Goal: Task Accomplishment & Management: Use online tool/utility

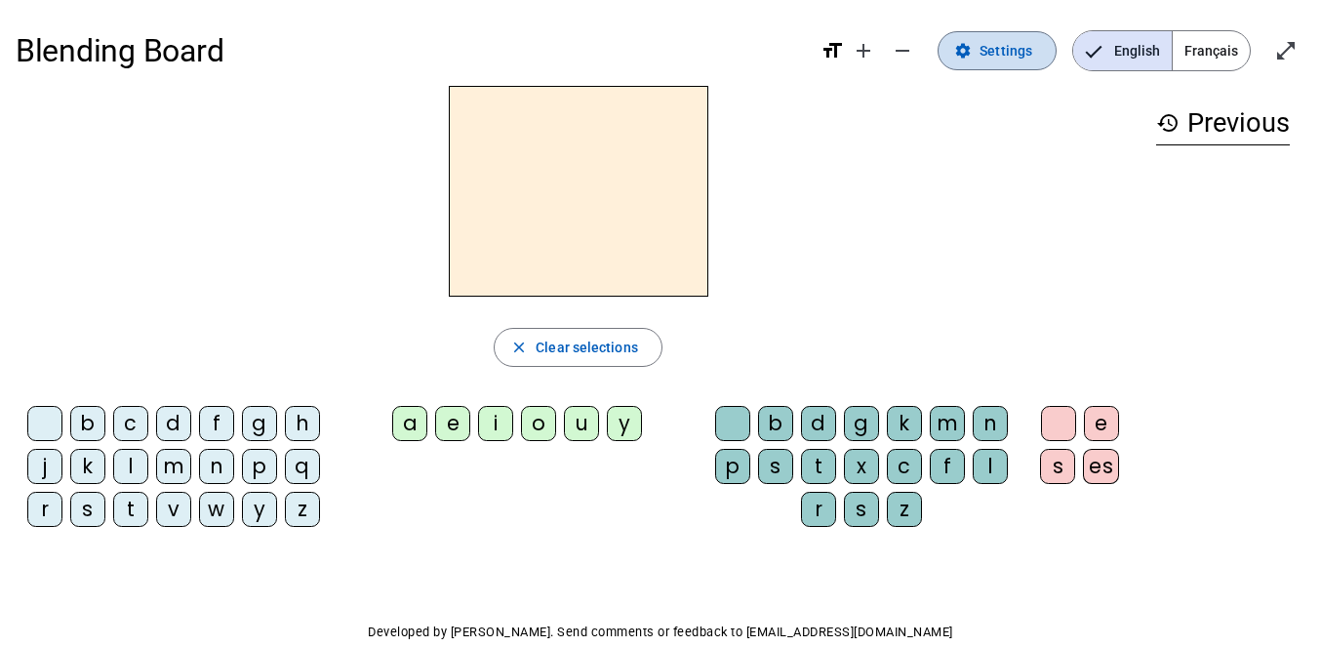
click at [990, 56] on span "Settings" at bounding box center [1005, 50] width 53 height 23
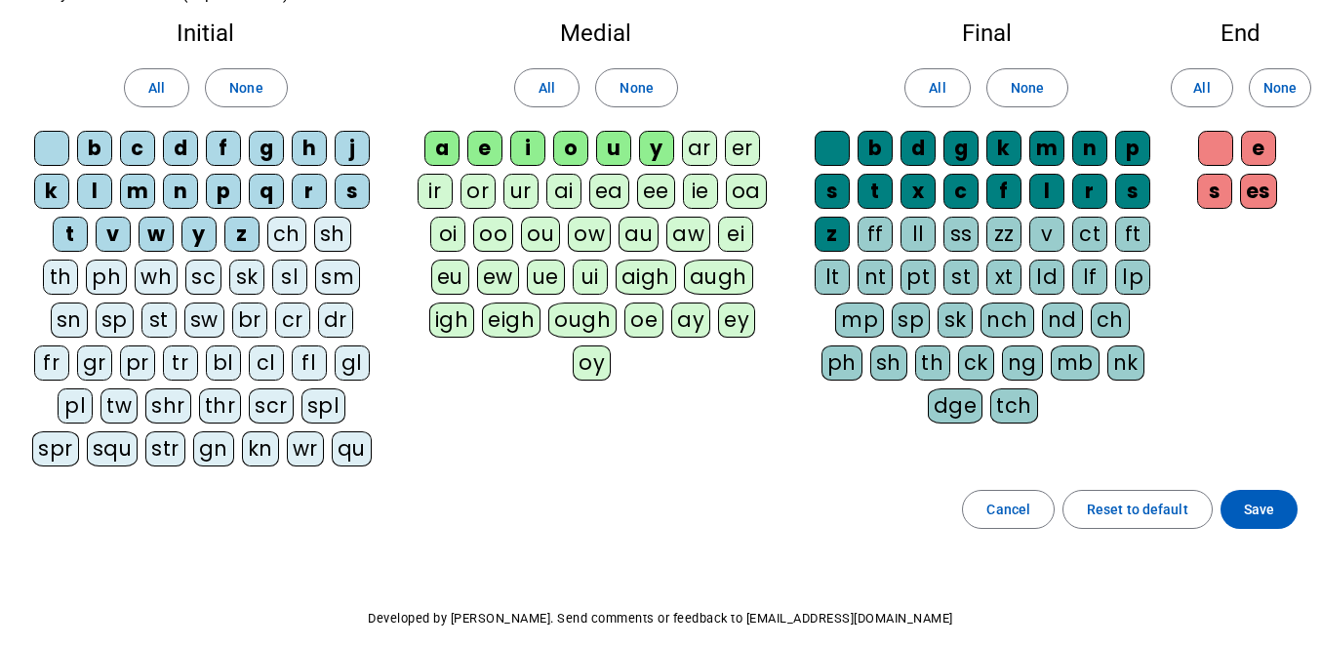
scroll to position [155, 0]
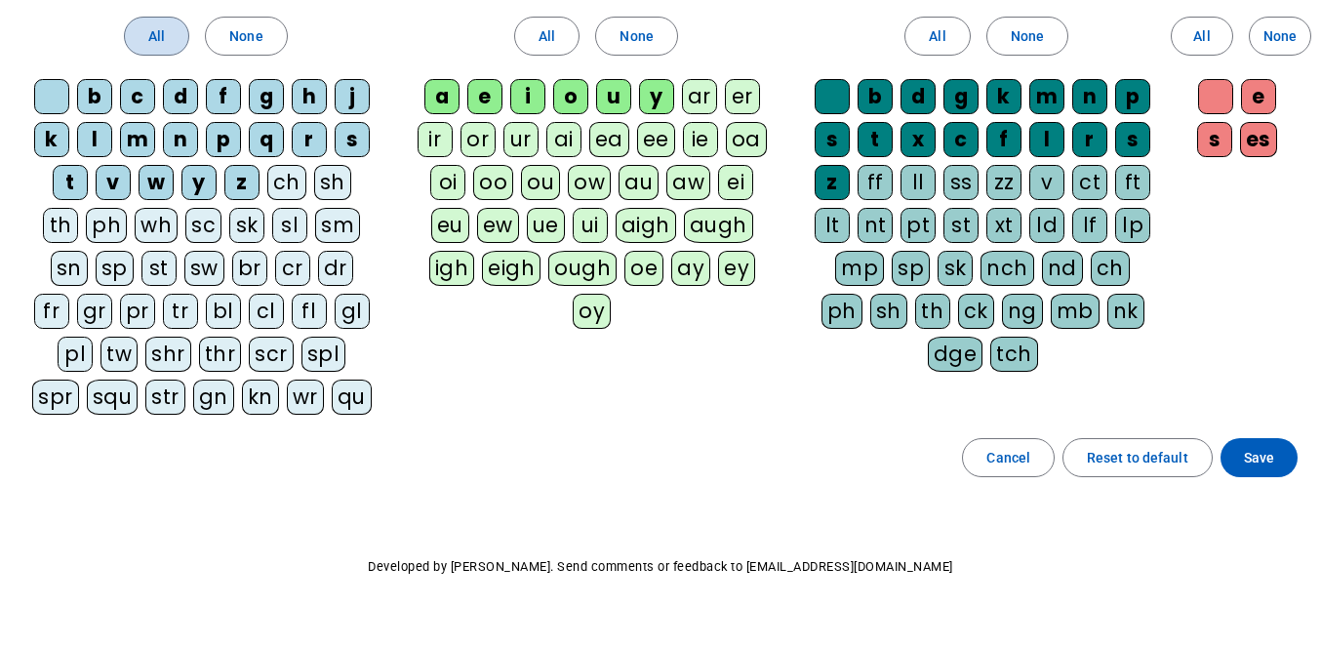
click at [168, 33] on span at bounding box center [156, 36] width 63 height 47
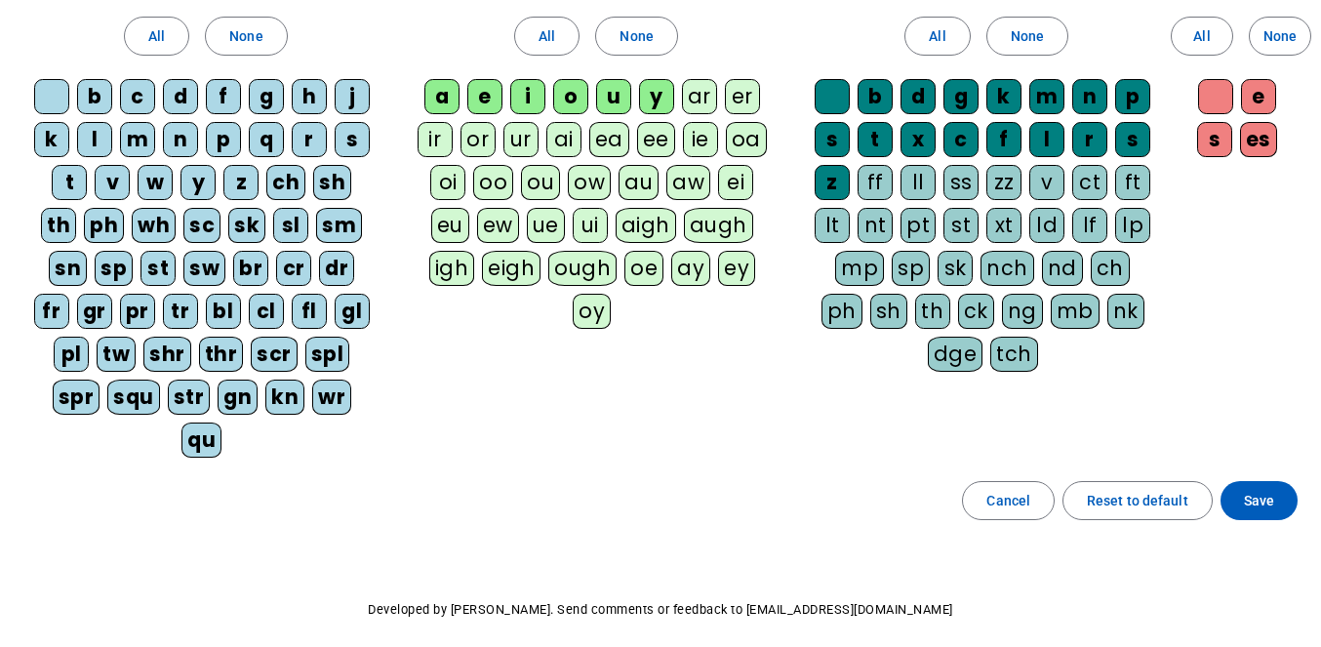
click at [495, 27] on div "All None" at bounding box center [597, 36] width 370 height 55
click at [525, 27] on span at bounding box center [546, 36] width 63 height 47
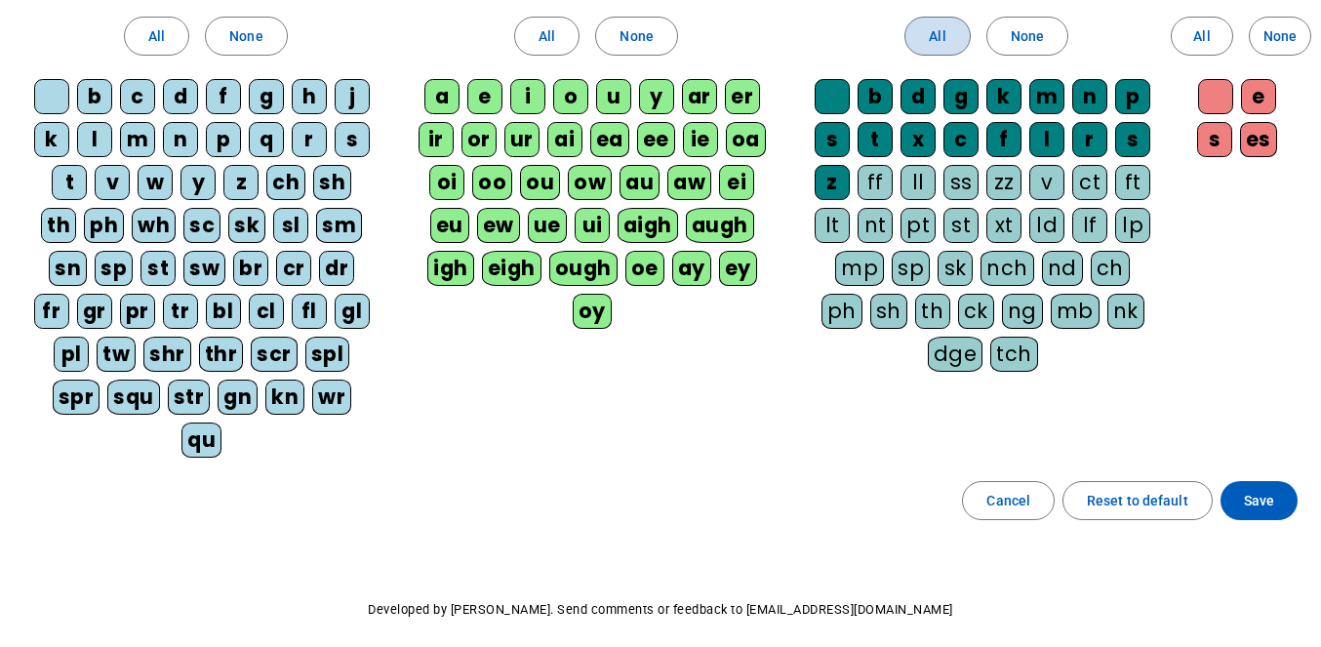
click at [942, 40] on span "All" at bounding box center [937, 35] width 17 height 23
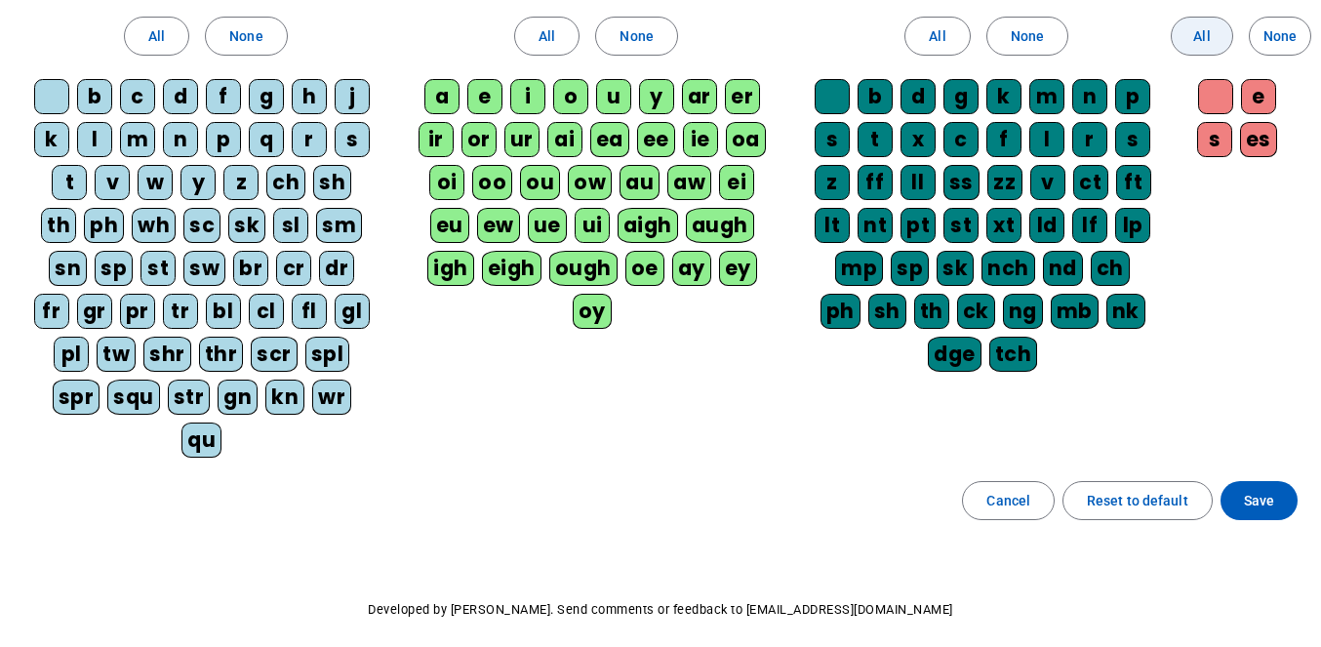
click at [1200, 53] on span at bounding box center [1201, 36] width 60 height 47
click at [1249, 501] on span "Save" at bounding box center [1259, 500] width 30 height 23
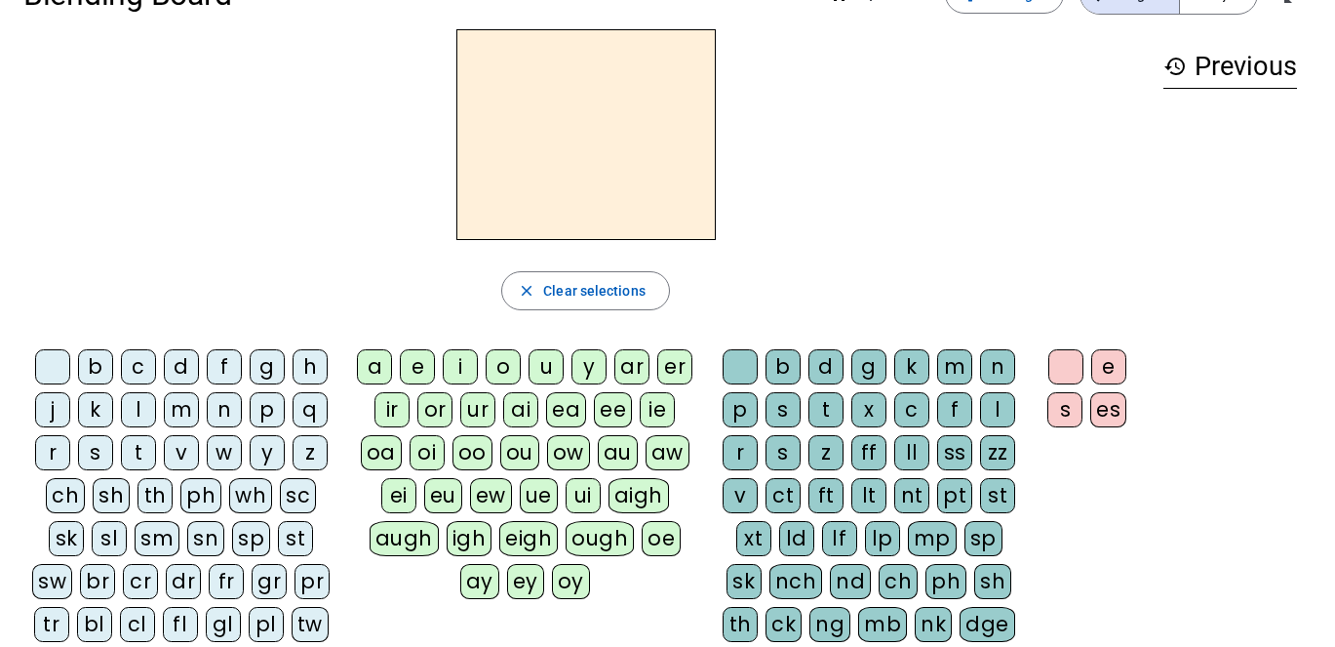
scroll to position [42, 0]
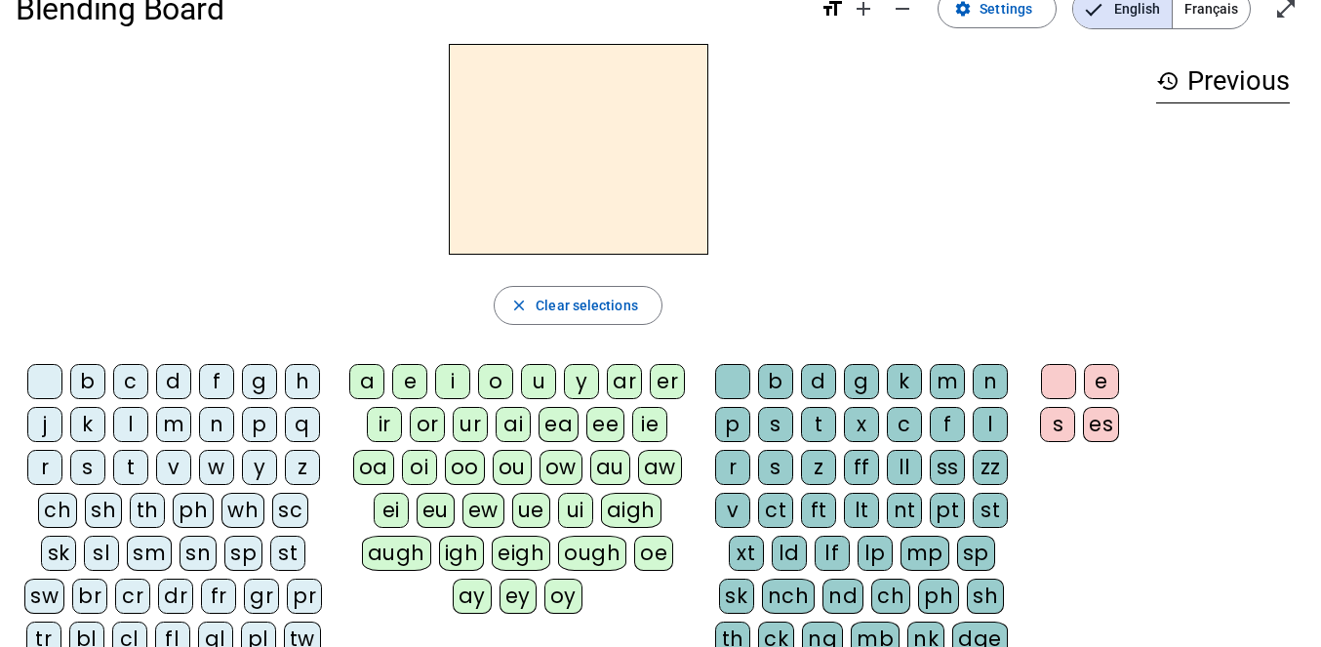
click at [128, 464] on div "t" at bounding box center [130, 467] width 35 height 35
click at [373, 382] on div "a" at bounding box center [366, 381] width 35 height 35
click at [898, 419] on div "c" at bounding box center [904, 424] width 35 height 35
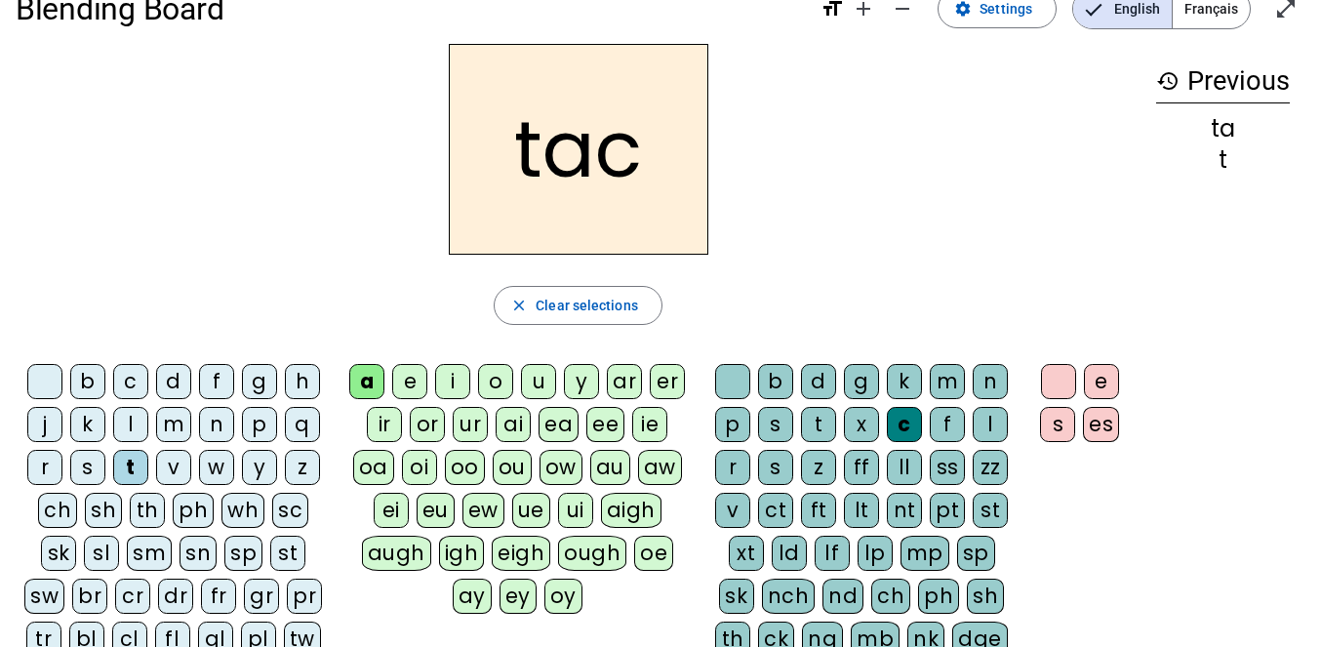
click at [733, 380] on div at bounding box center [732, 381] width 35 height 35
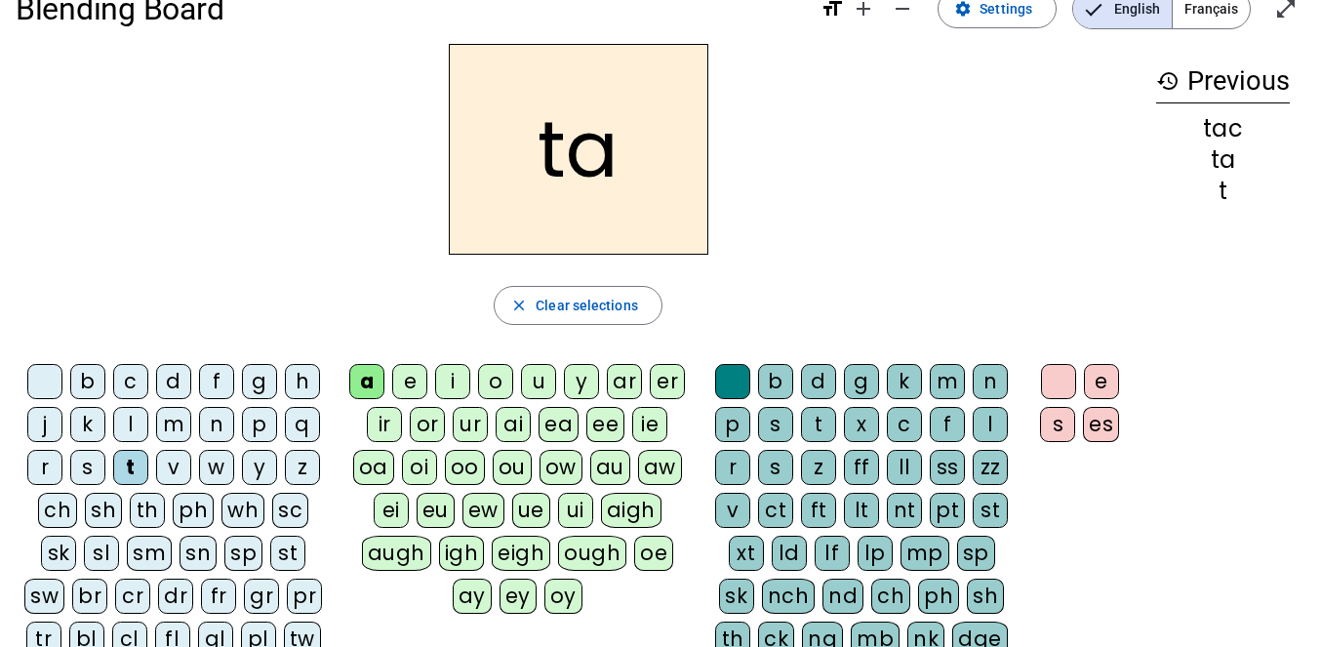
click at [416, 379] on div "e" at bounding box center [409, 381] width 35 height 35
click at [50, 426] on div "j" at bounding box center [44, 424] width 35 height 35
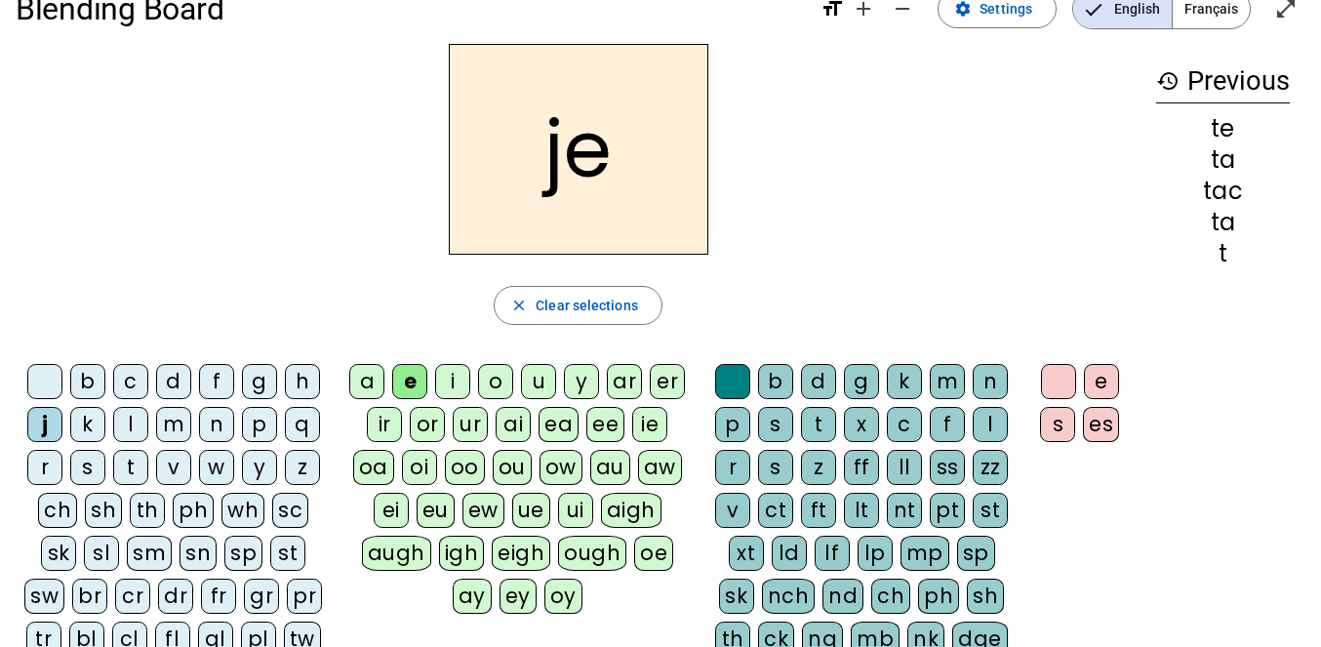
click at [159, 391] on div "d" at bounding box center [173, 381] width 35 height 35
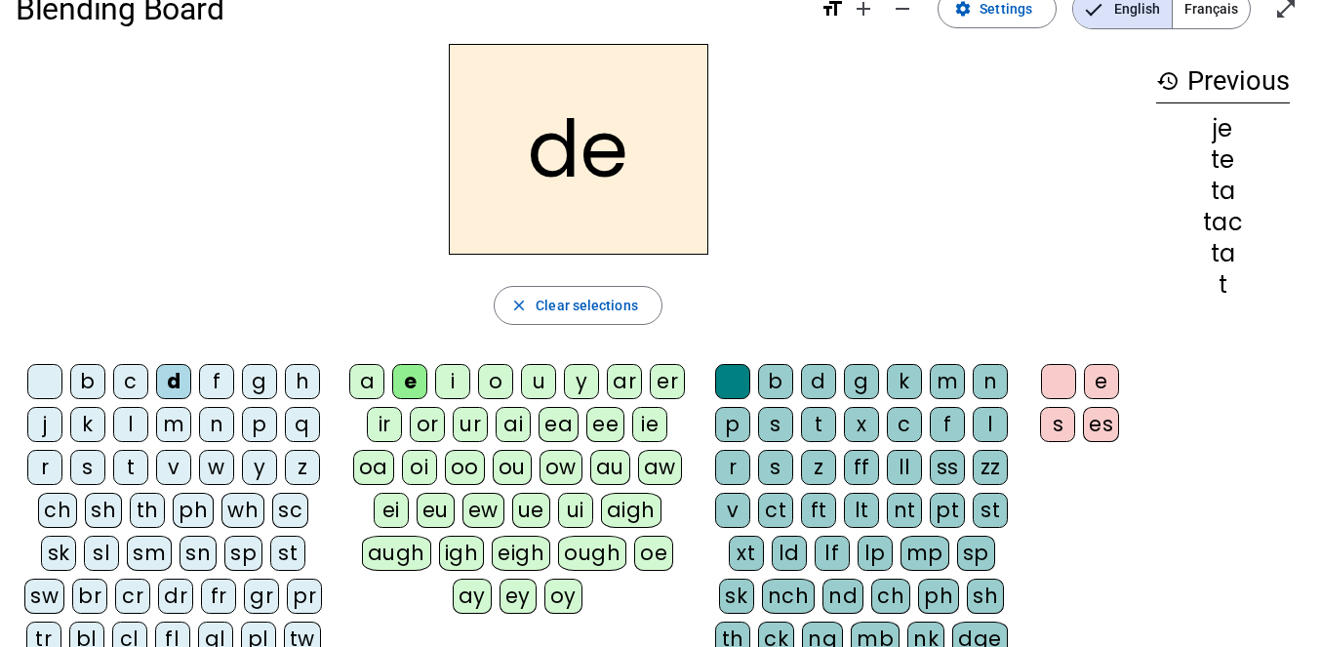
click at [175, 420] on div "m" at bounding box center [173, 424] width 35 height 35
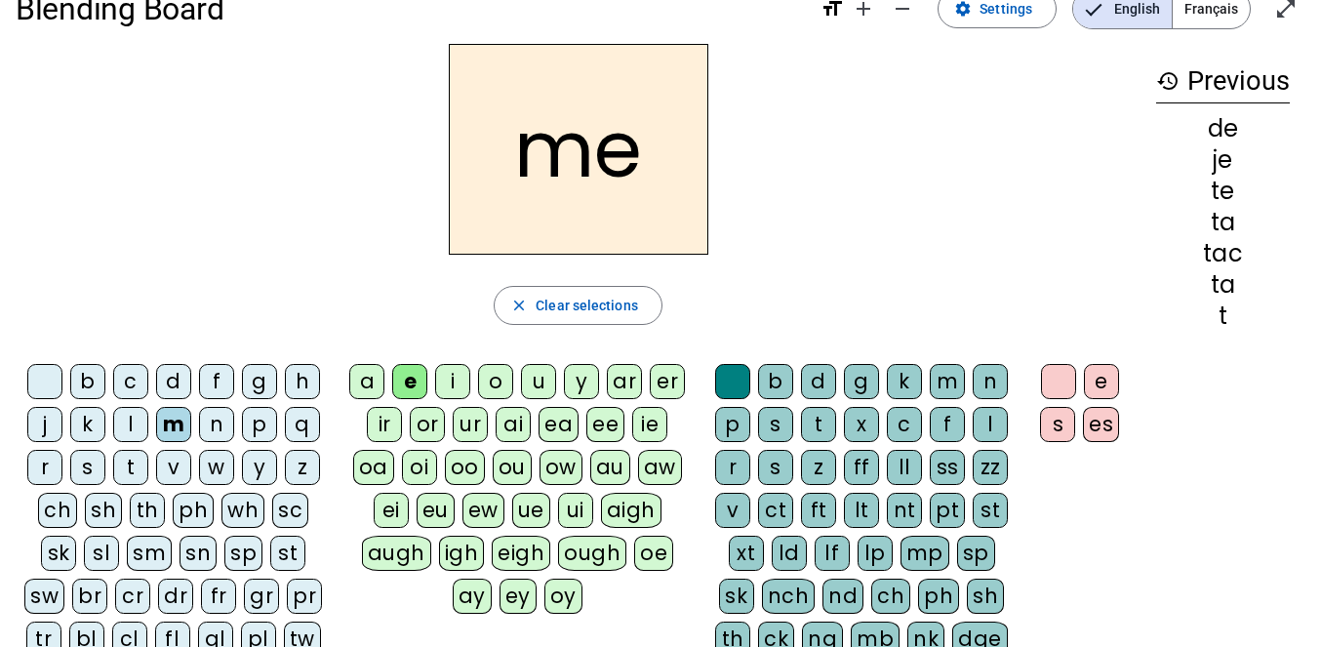
click at [368, 381] on div "a" at bounding box center [366, 381] width 35 height 35
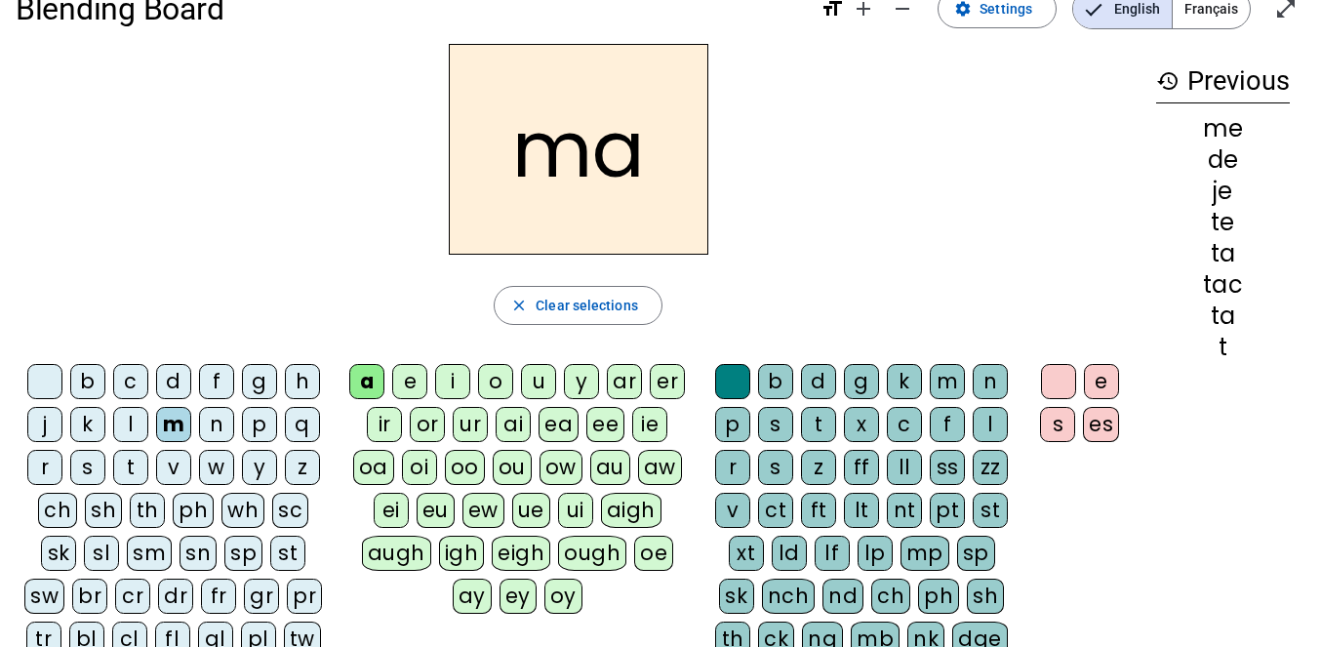
click at [131, 424] on div "l" at bounding box center [130, 424] width 35 height 35
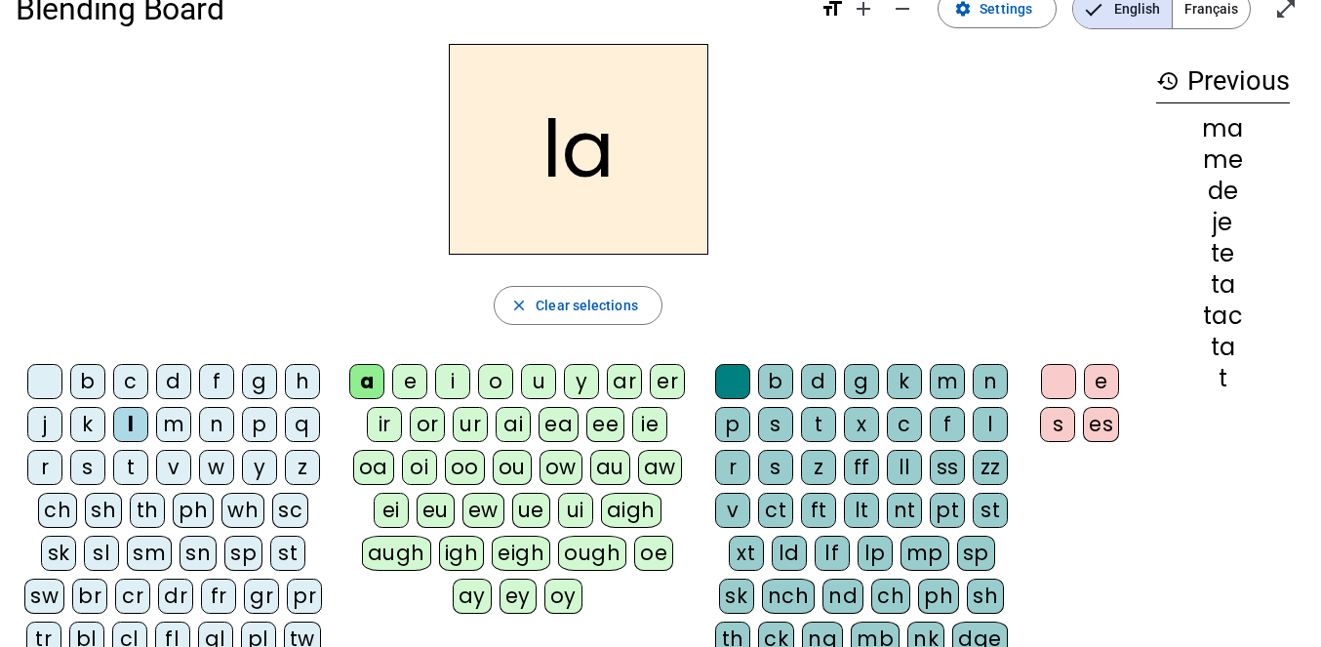
click at [902, 423] on div "c" at bounding box center [904, 424] width 35 height 35
